Goal: Task Accomplishment & Management: Complete application form

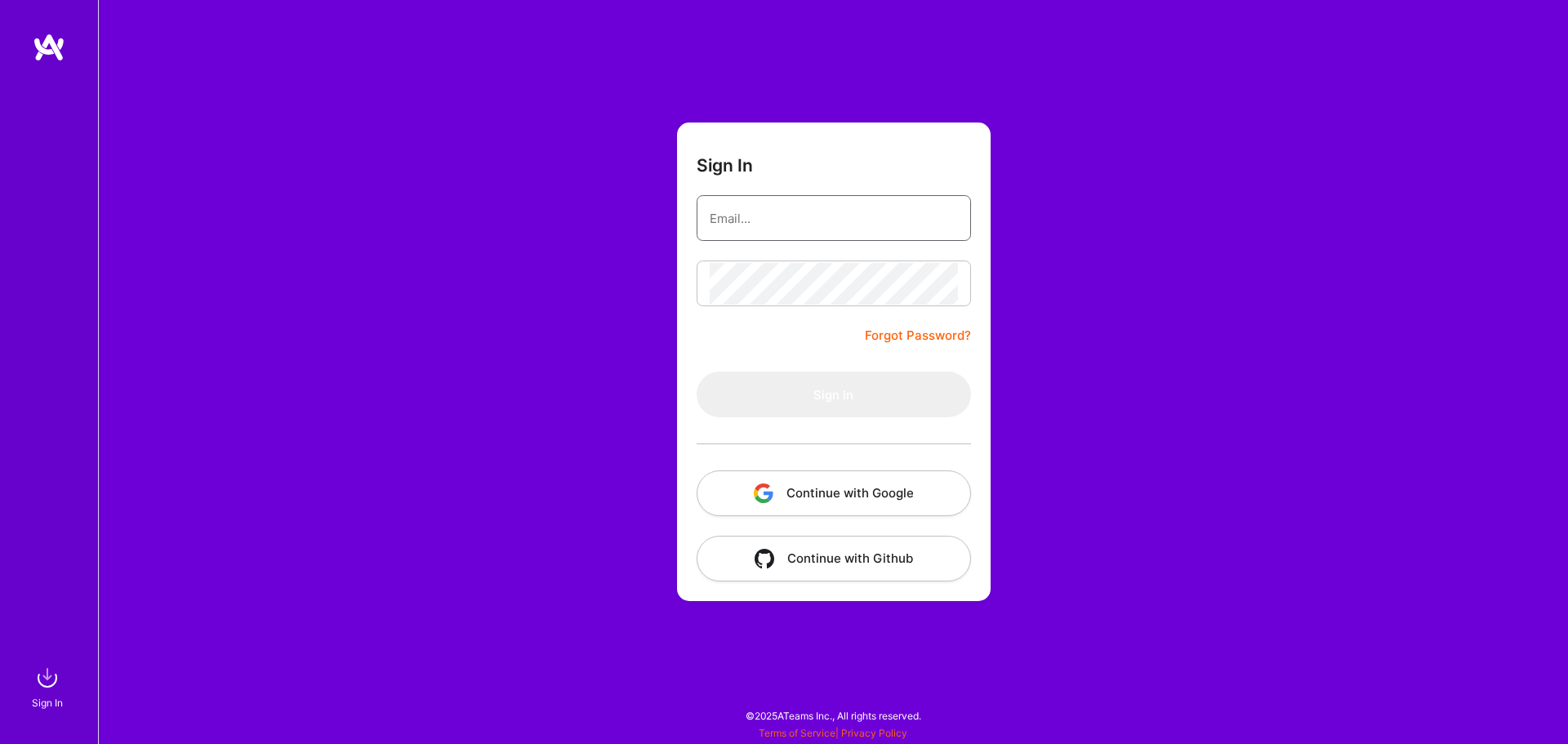
drag, startPoint x: 0, startPoint y: 0, endPoint x: 799, endPoint y: 220, distance: 828.7
click at [799, 220] on input "email" at bounding box center [834, 219] width 249 height 41
type input "[EMAIL_ADDRESS][DOMAIN_NAME]"
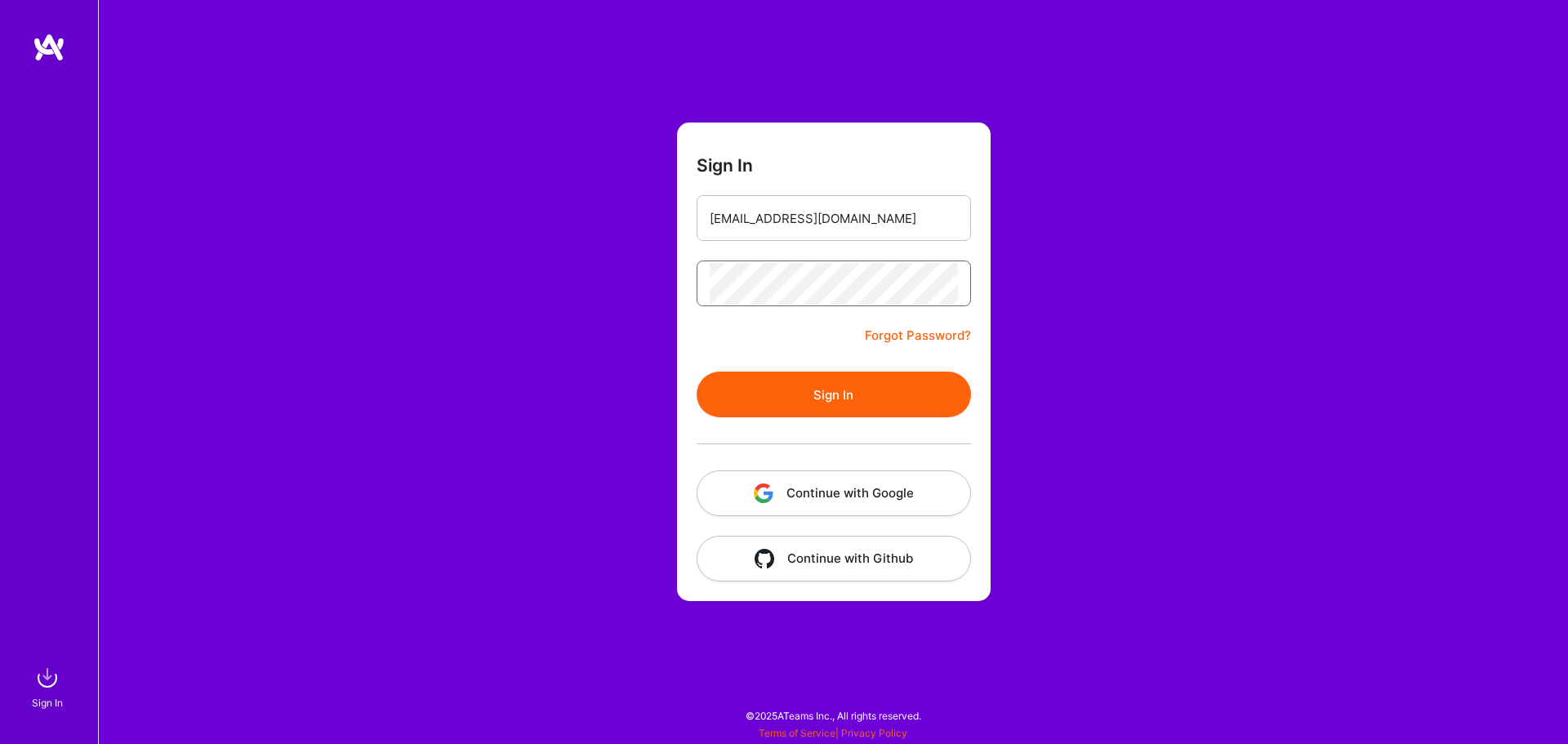
click at [697, 372] on button "Sign In" at bounding box center [834, 394] width 275 height 46
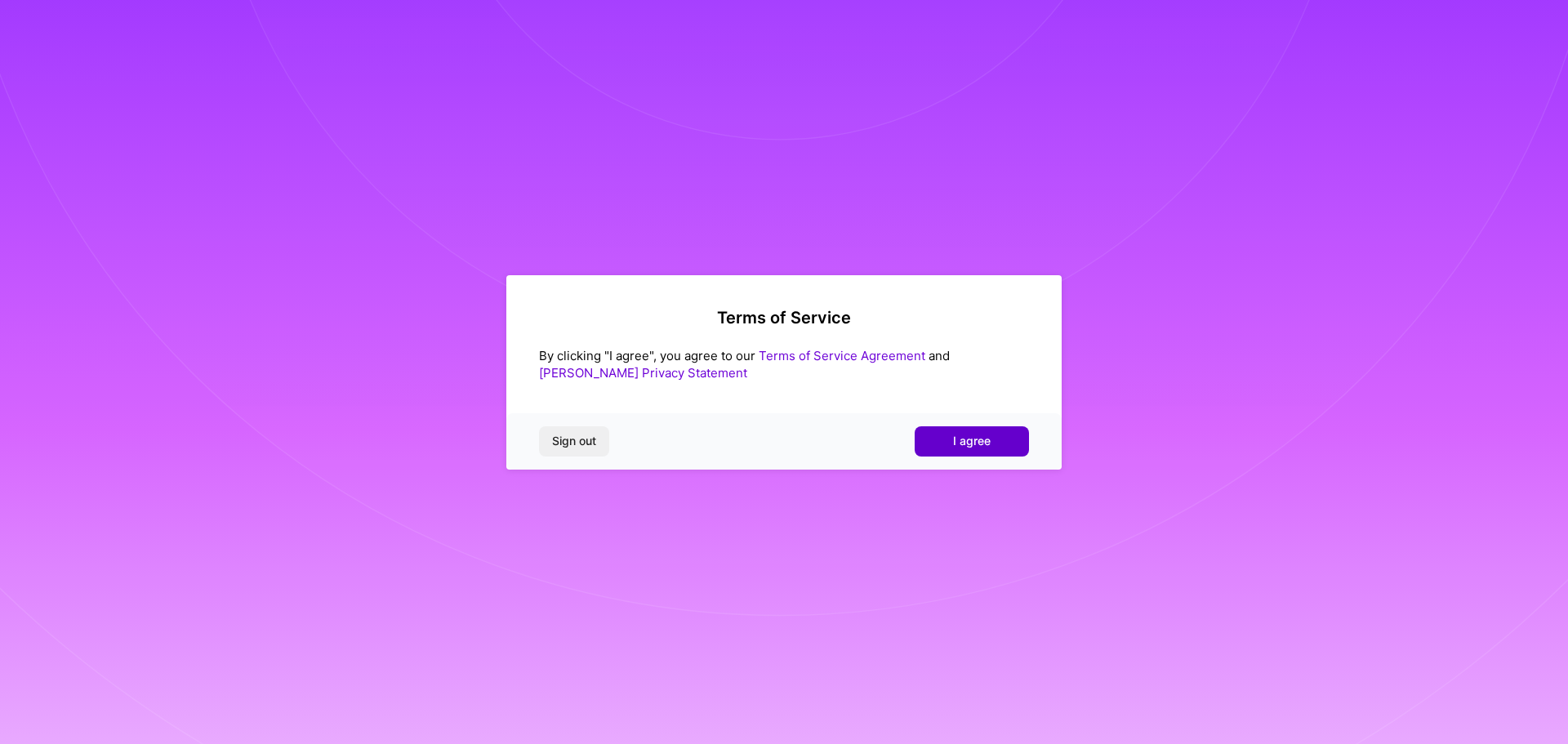
click at [966, 442] on span "I agree" at bounding box center [972, 441] width 38 height 16
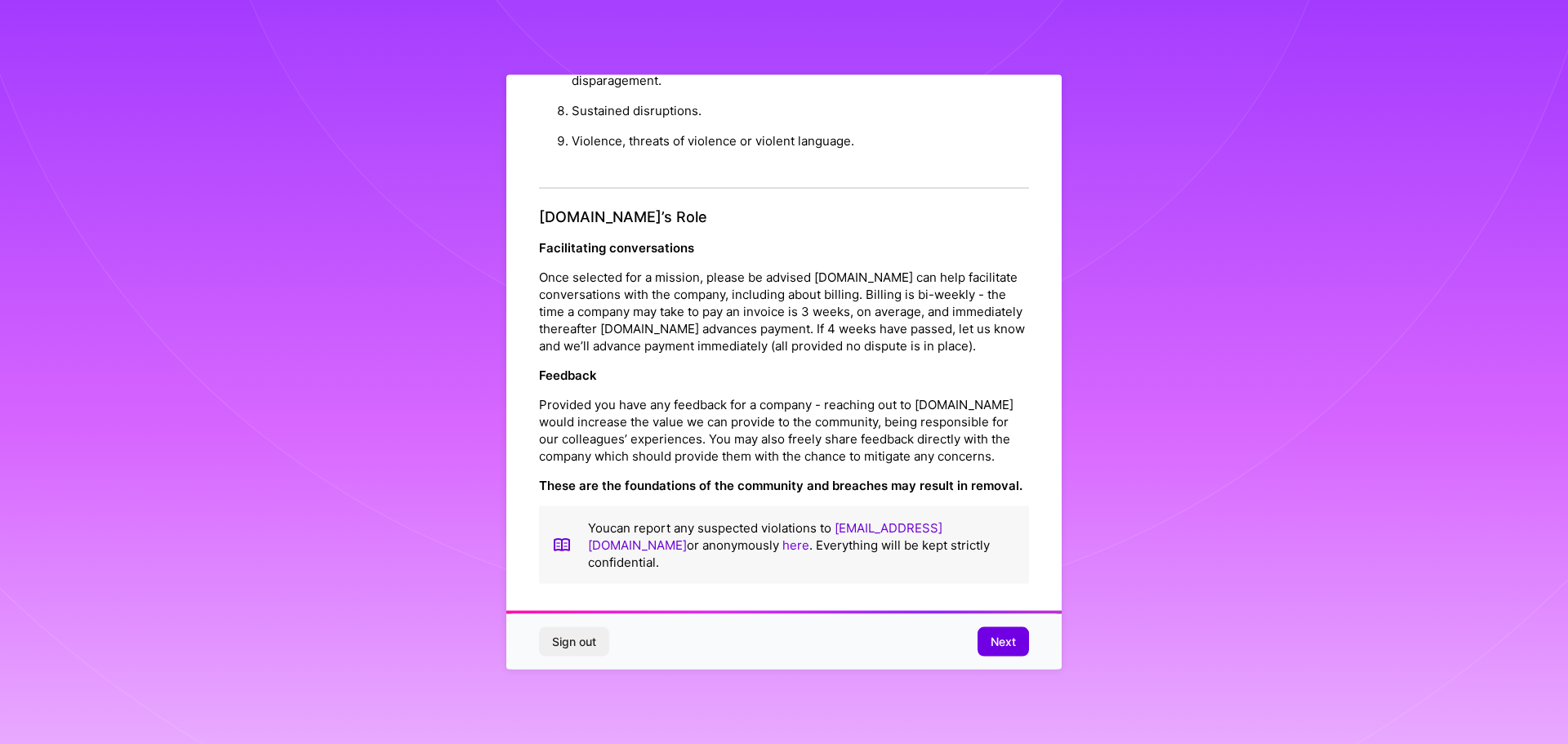
scroll to position [2, 0]
click at [988, 639] on button "Next" at bounding box center [1003, 642] width 52 height 29
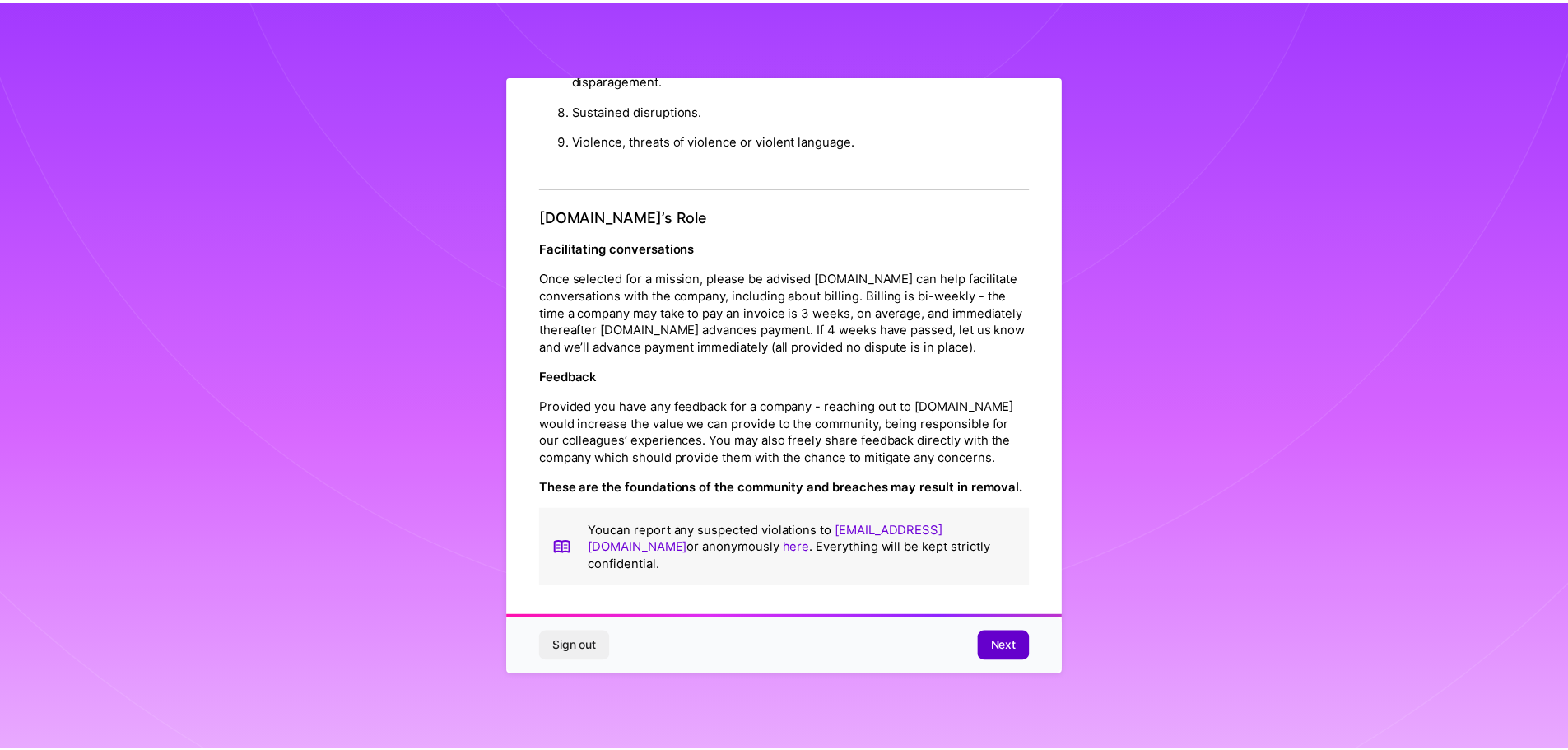
scroll to position [0, 0]
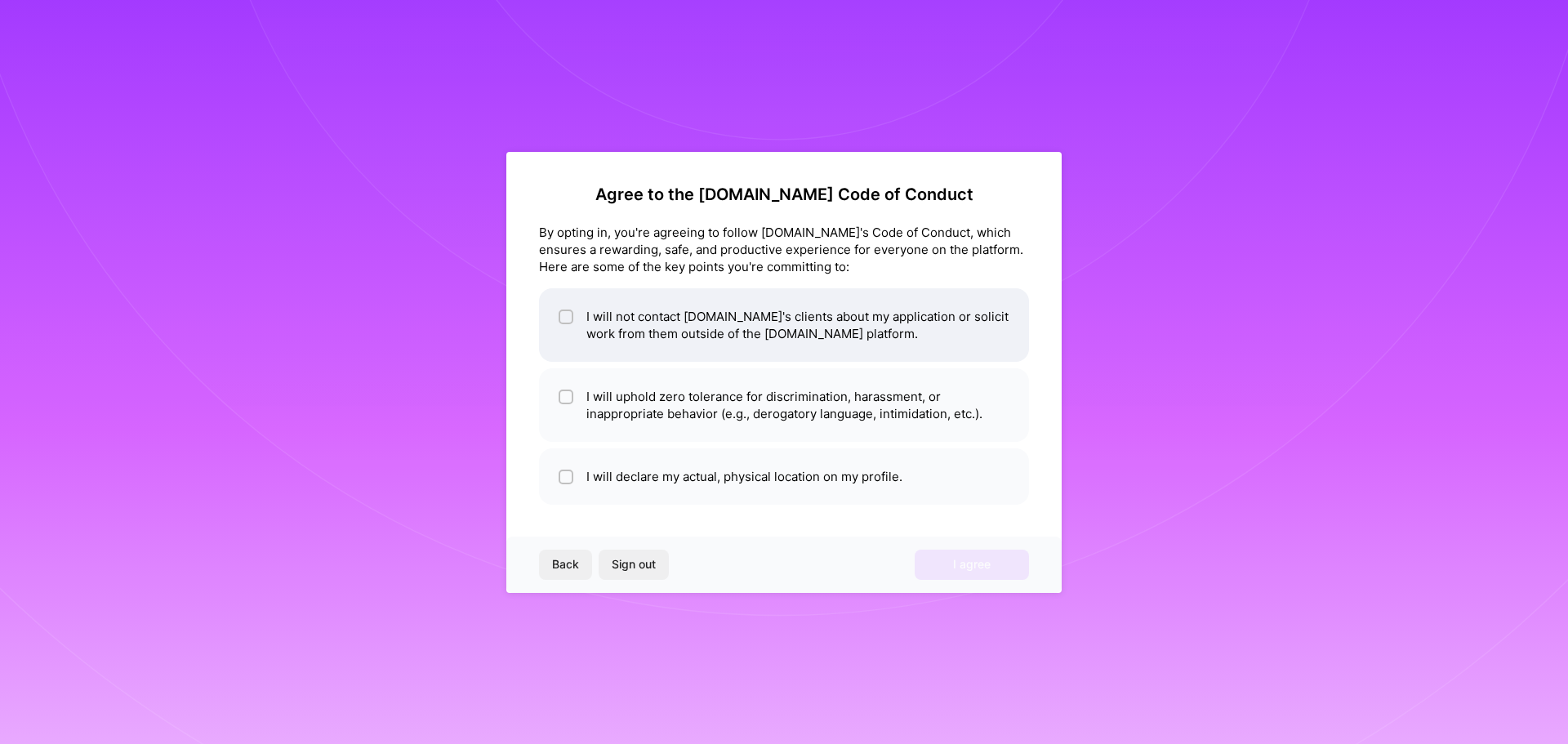
click at [741, 320] on li "I will not contact A.Team's clients about my application or solicit work from t…" at bounding box center [784, 325] width 490 height 73
checkbox input "true"
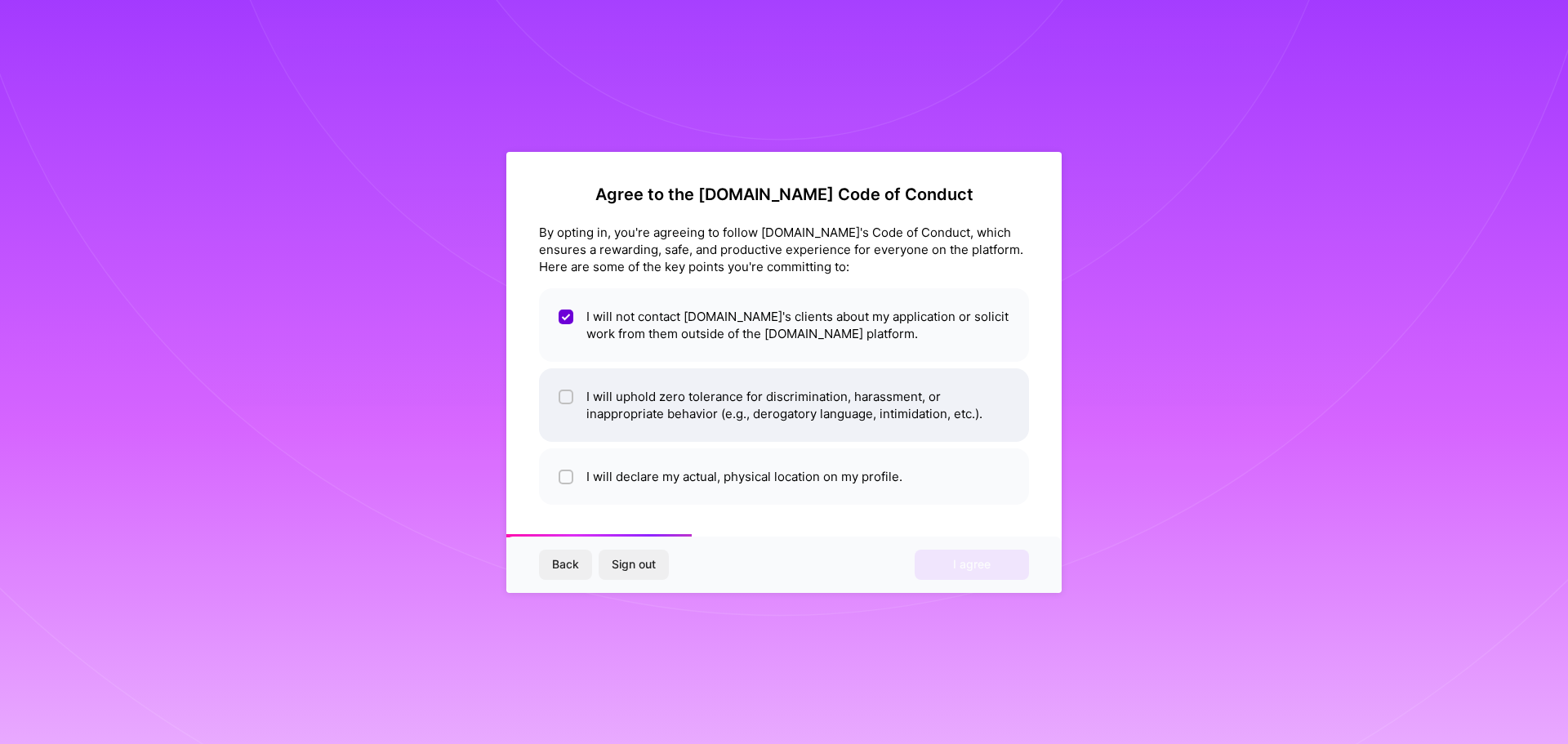
click at [676, 408] on li "I will uphold zero tolerance for discrimination, harassment, or inappropriate b…" at bounding box center [784, 405] width 490 height 73
checkbox input "true"
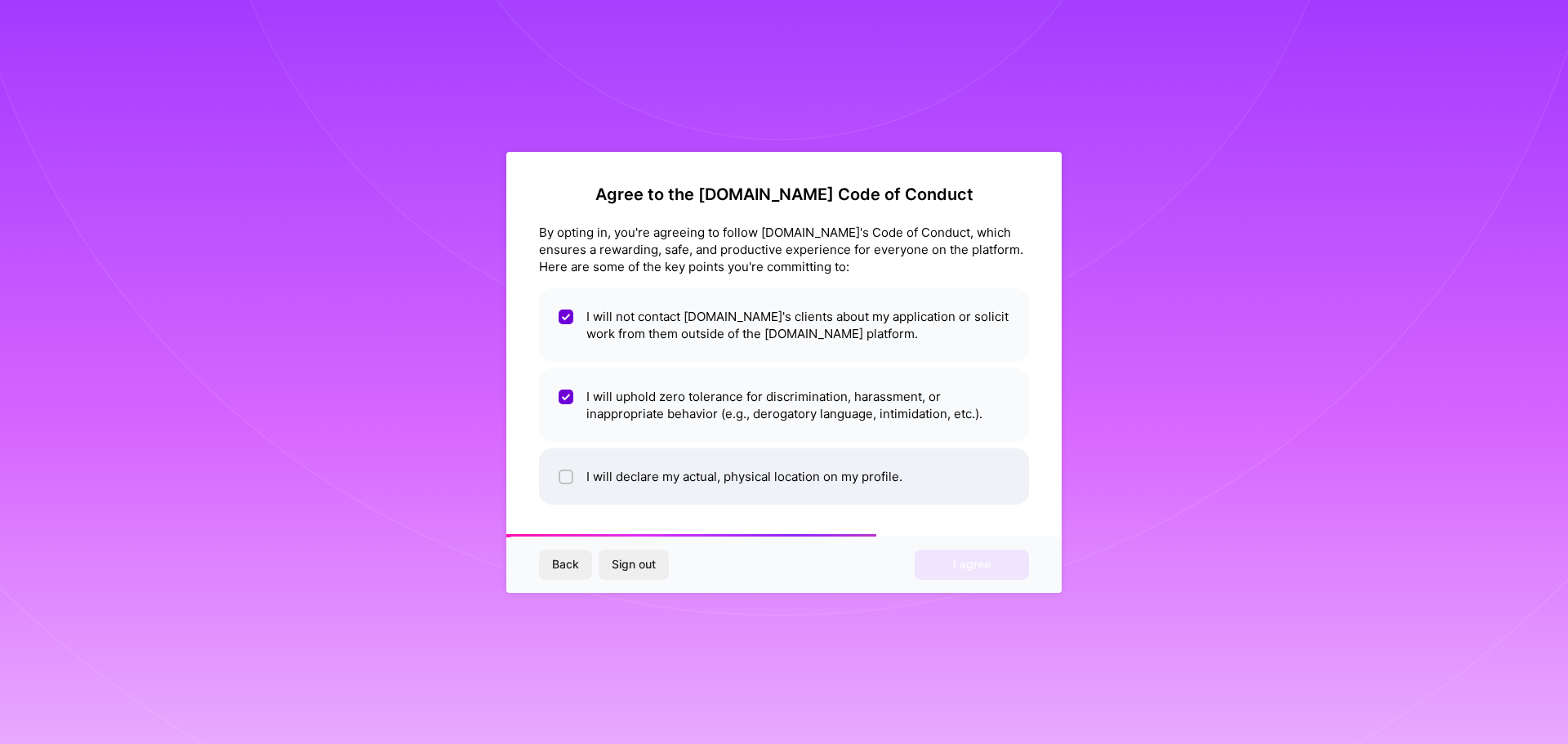
click at [680, 478] on li "I will declare my actual, physical location on my profile." at bounding box center [784, 477] width 490 height 56
checkbox input "true"
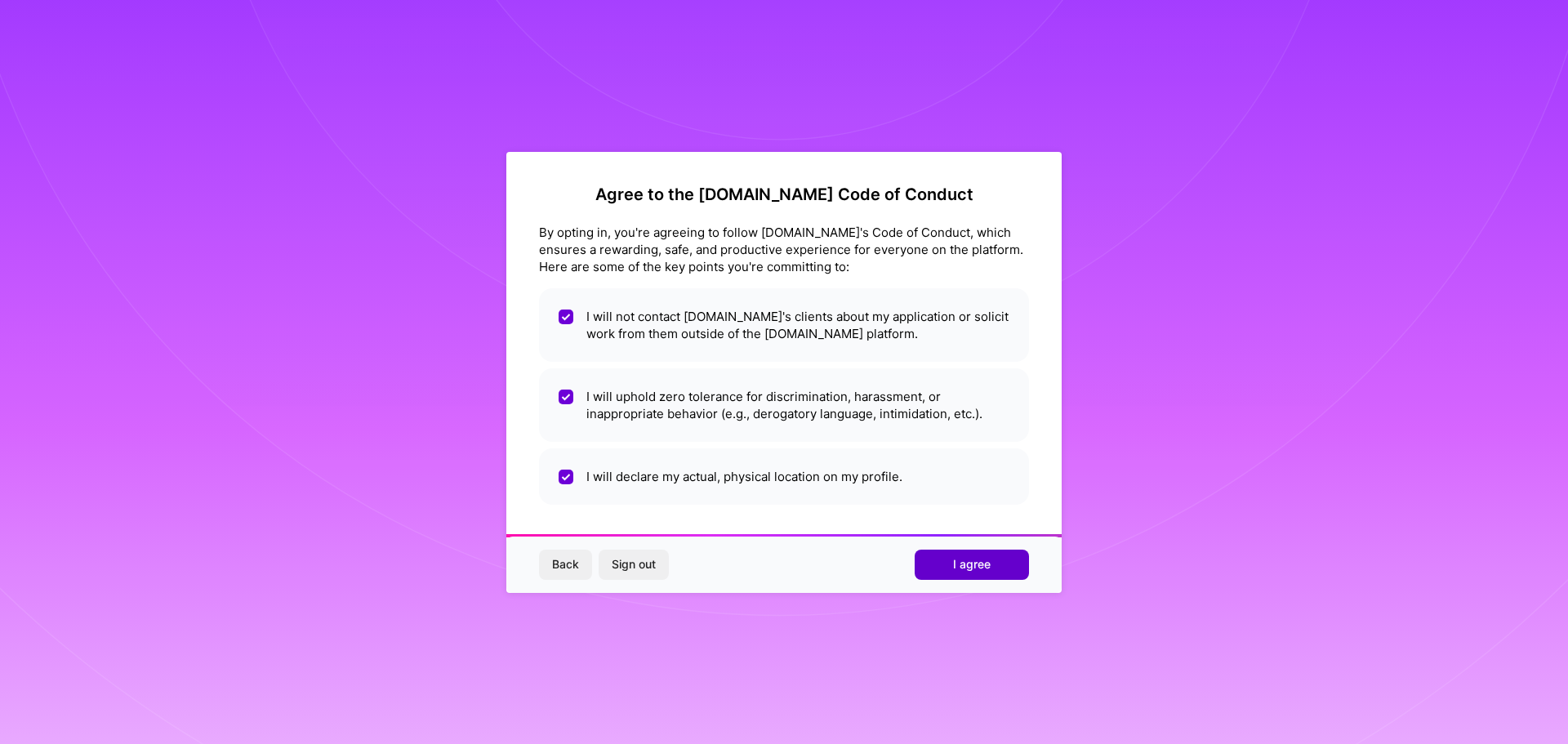
click at [953, 565] on span "I agree" at bounding box center [972, 564] width 38 height 16
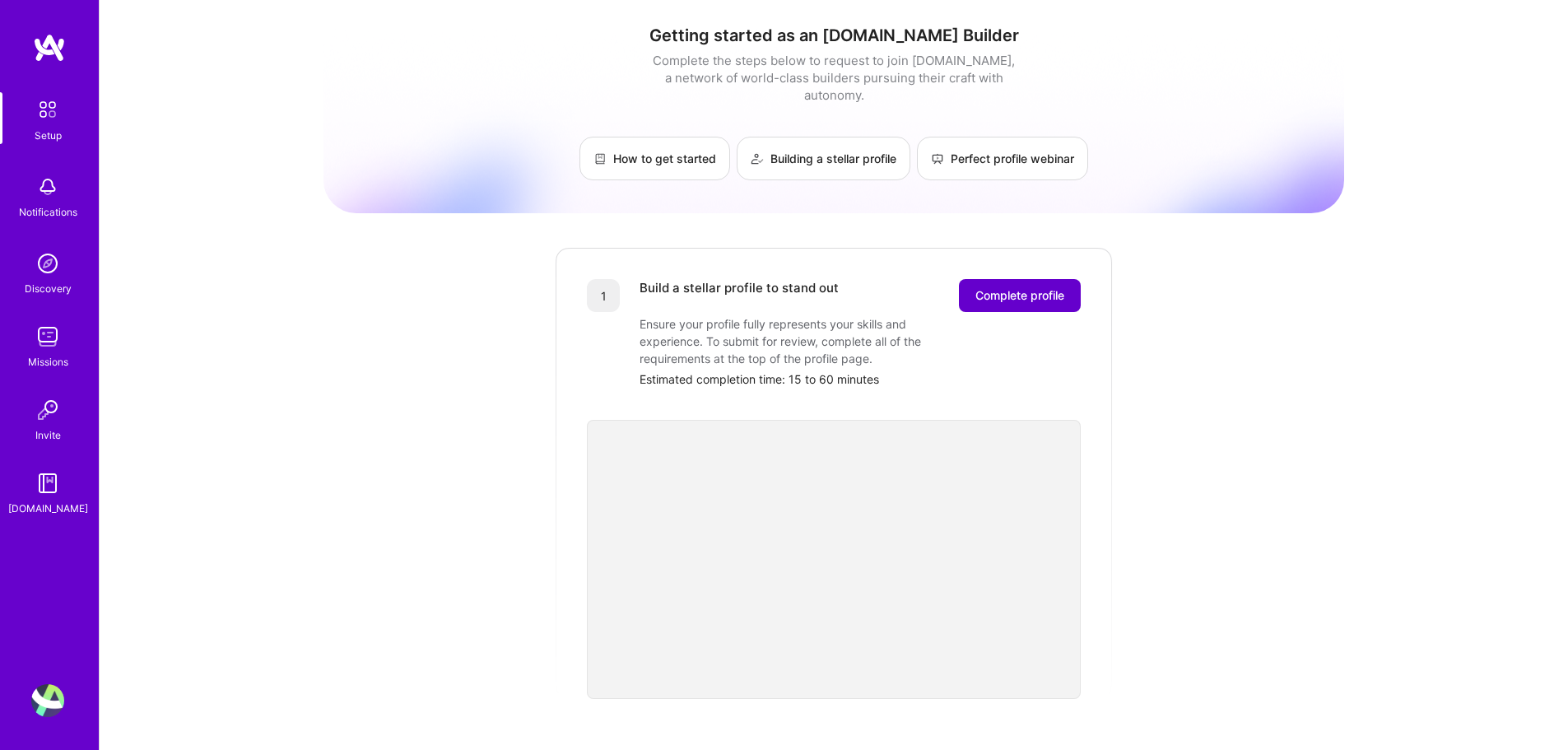
click at [1049, 288] on span "Complete profile" at bounding box center [1020, 295] width 89 height 16
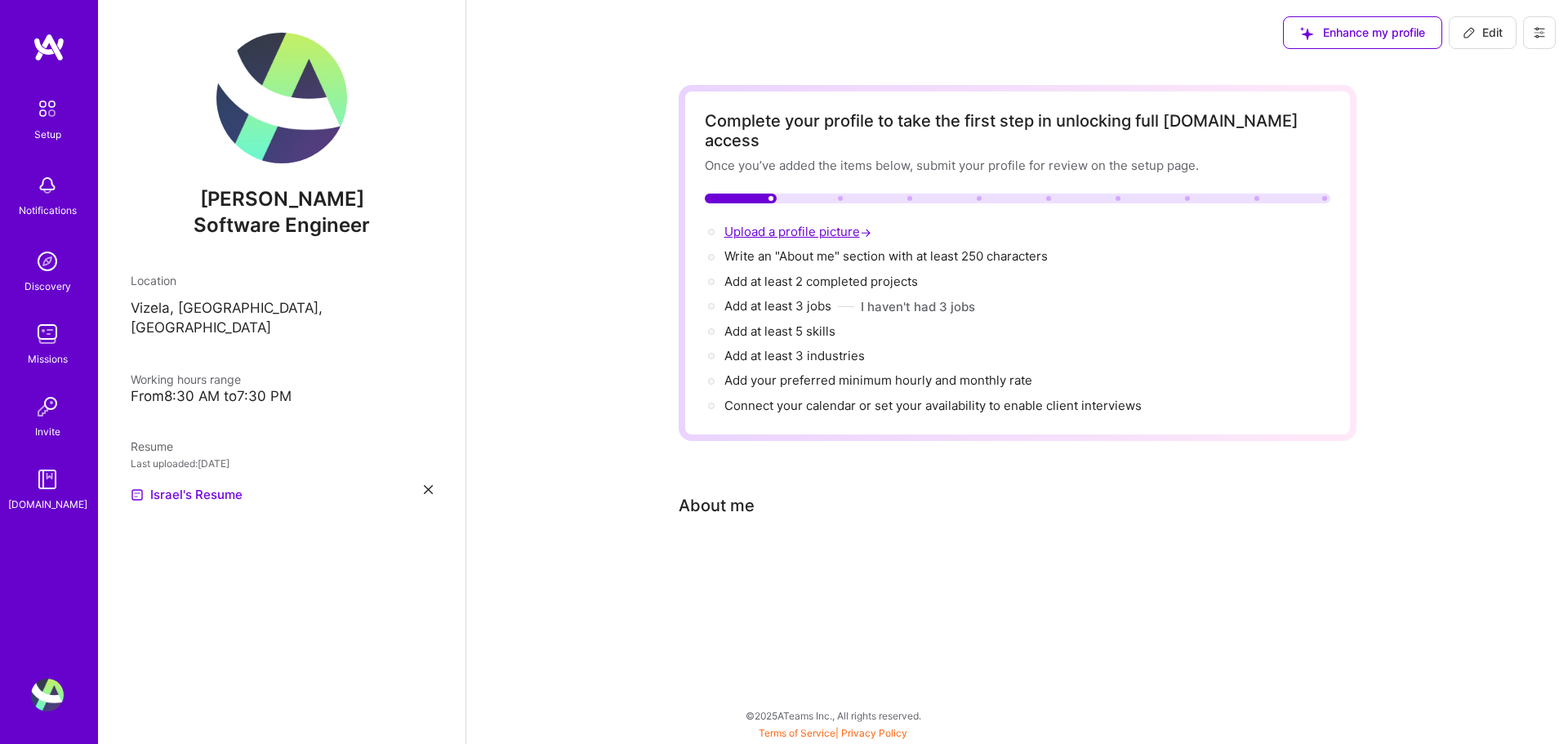
click at [769, 224] on span "Upload a profile picture →" at bounding box center [799, 232] width 150 height 16
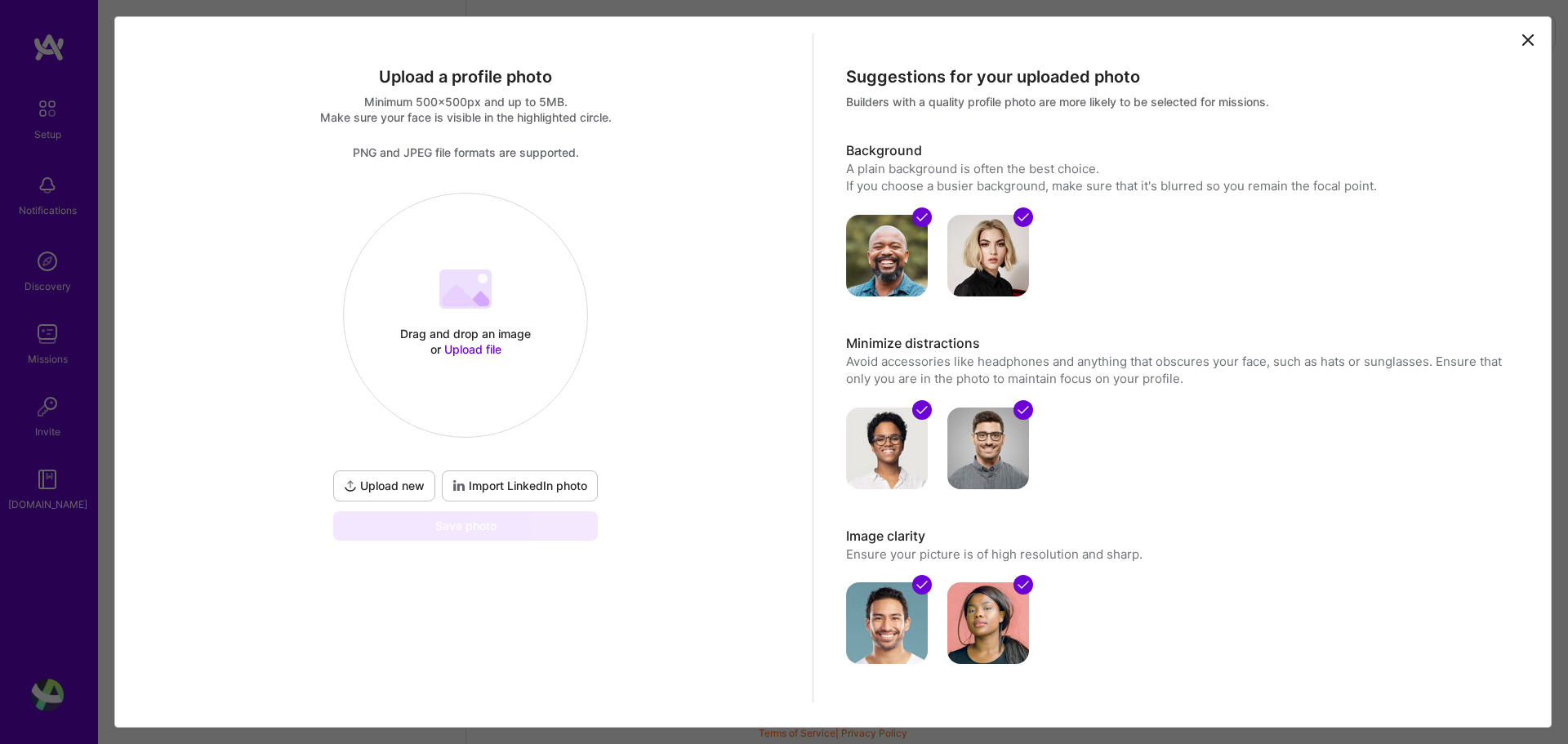
click at [496, 488] on span "Import LinkedIn photo" at bounding box center [520, 485] width 135 height 16
